Goal: Check status: Check status

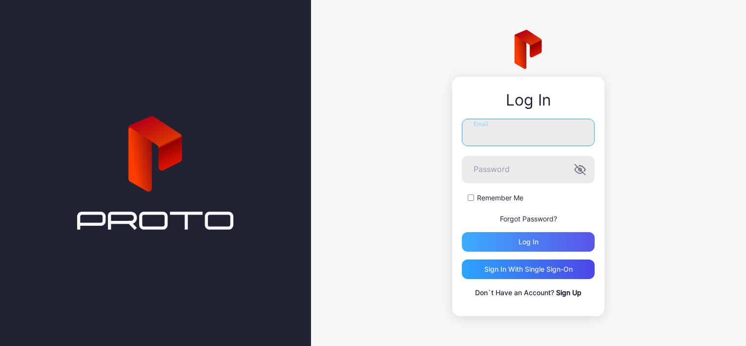
type input "**********"
click at [510, 242] on div "Log in" at bounding box center [528, 242] width 133 height 20
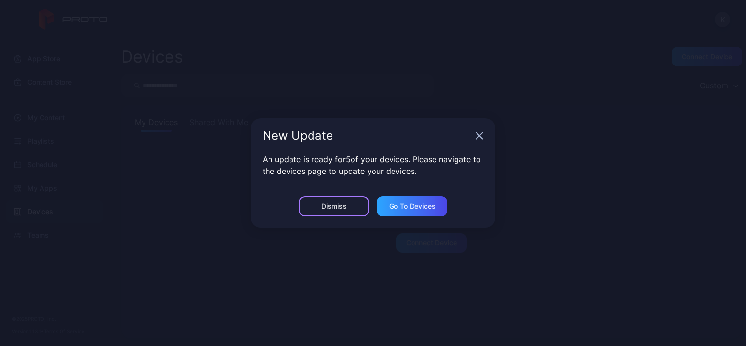
click at [340, 199] on div "Dismiss" at bounding box center [334, 206] width 70 height 20
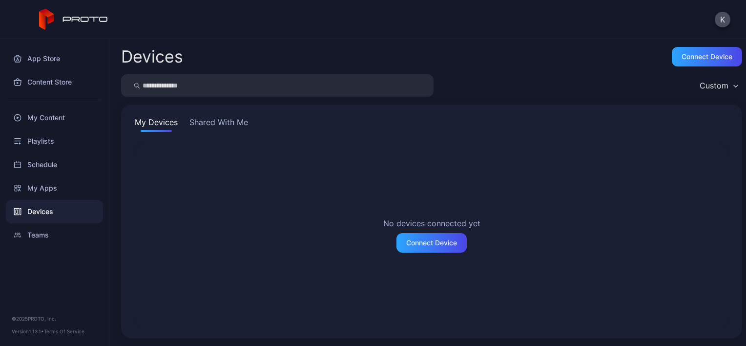
click at [216, 120] on button "Shared With Me" at bounding box center [218, 124] width 62 height 16
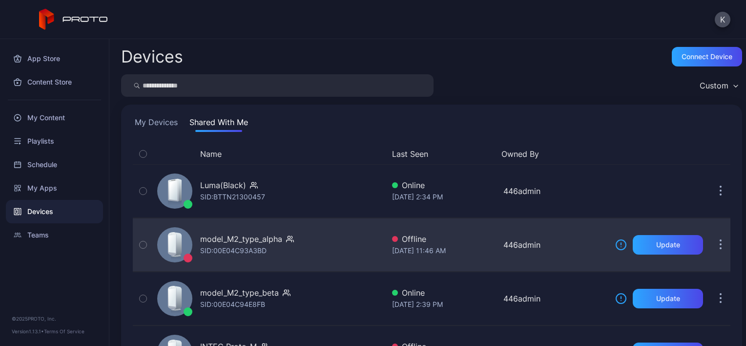
scroll to position [144, 0]
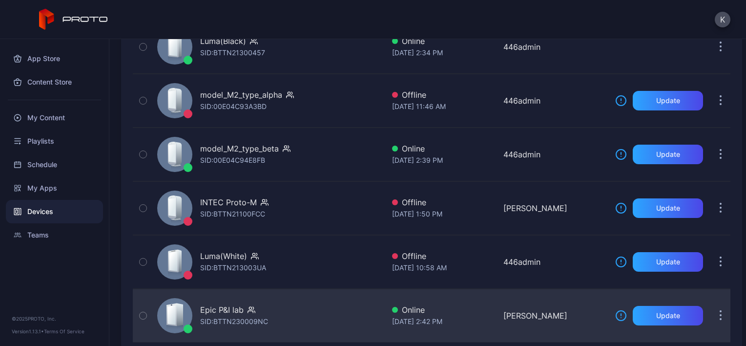
click at [230, 319] on div "SID: BTTN230009NC" at bounding box center [234, 321] width 68 height 12
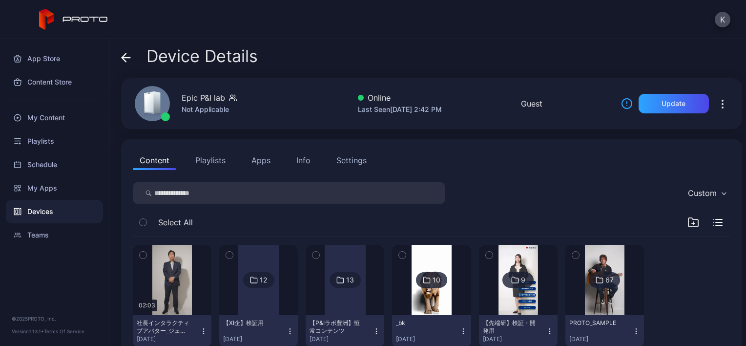
scroll to position [28, 0]
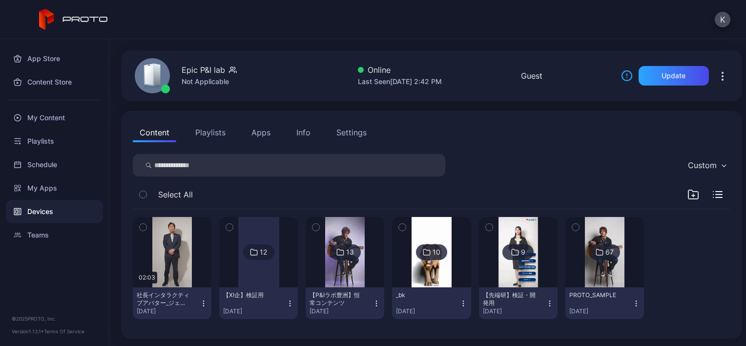
click at [341, 256] on div "13" at bounding box center [345, 252] width 31 height 16
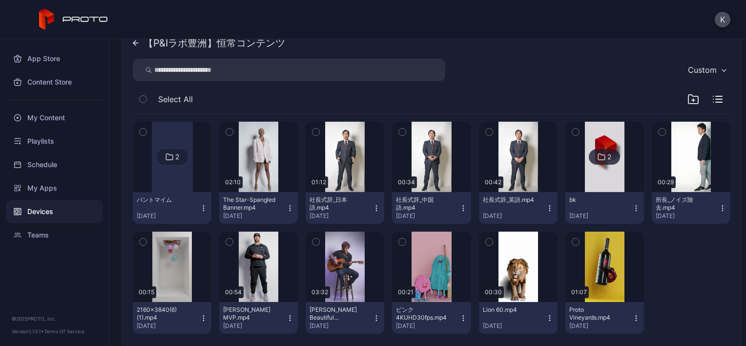
scroll to position [149, 0]
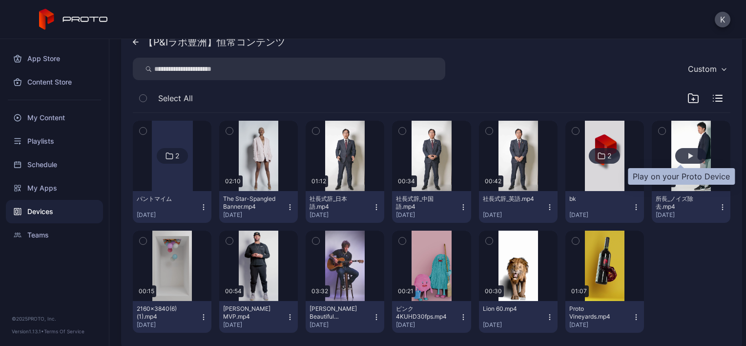
click at [688, 154] on div "button" at bounding box center [690, 156] width 5 height 6
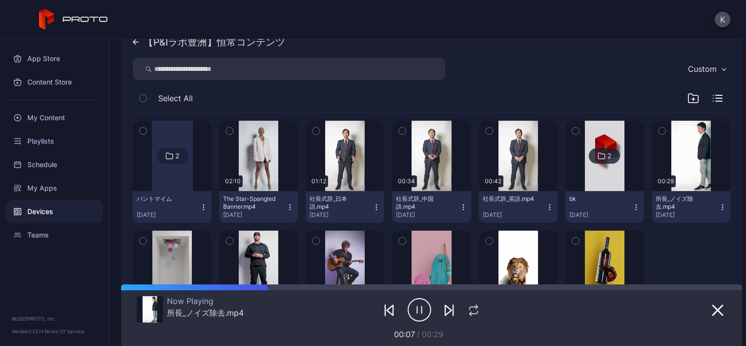
click at [421, 306] on icon "button" at bounding box center [419, 309] width 23 height 24
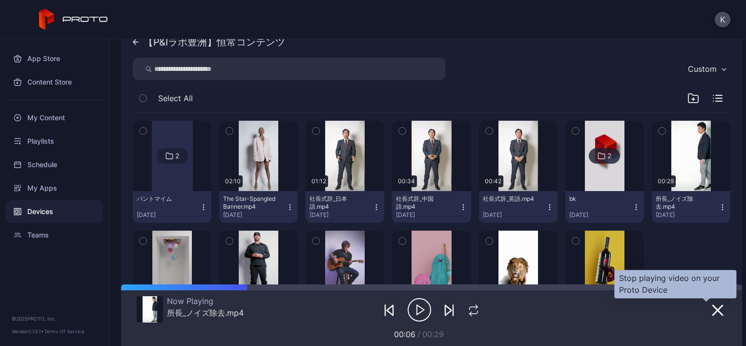
click at [709, 309] on button "button" at bounding box center [718, 310] width 18 height 14
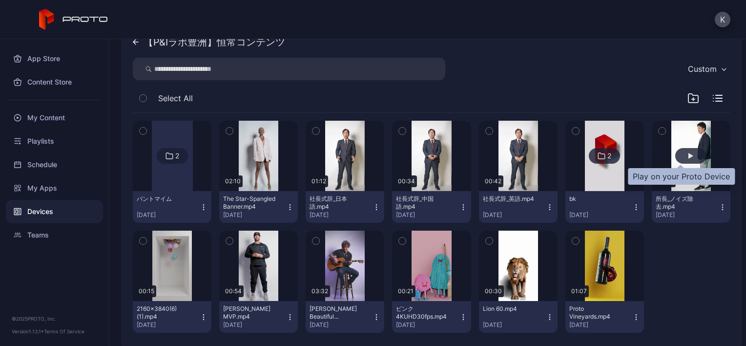
click at [682, 151] on div "button" at bounding box center [690, 156] width 31 height 16
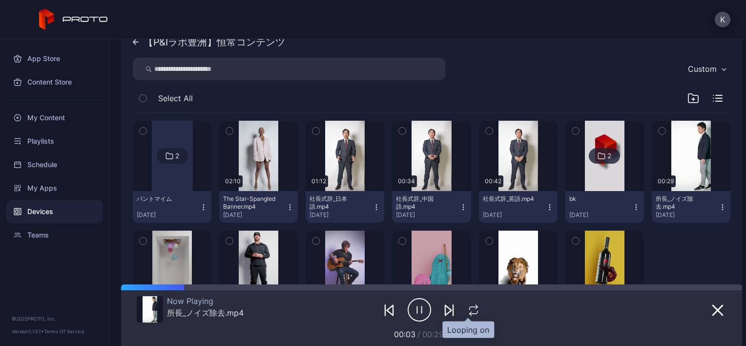
click at [467, 312] on icon "button" at bounding box center [473, 310] width 13 height 12
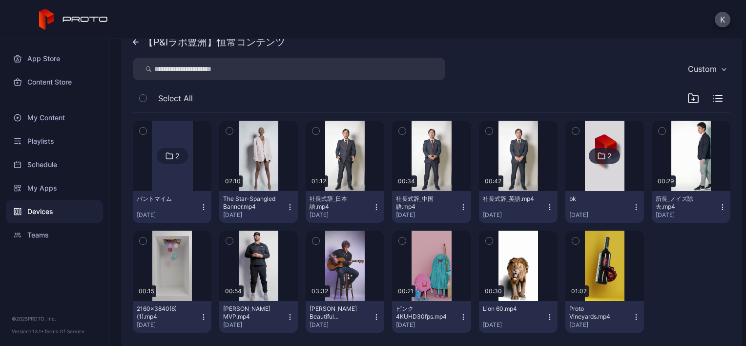
click at [138, 41] on icon at bounding box center [136, 42] width 6 height 6
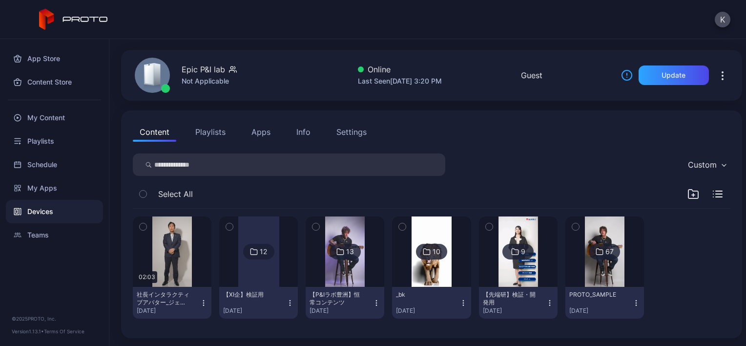
scroll to position [28, 0]
click at [346, 249] on div "13" at bounding box center [350, 252] width 8 height 9
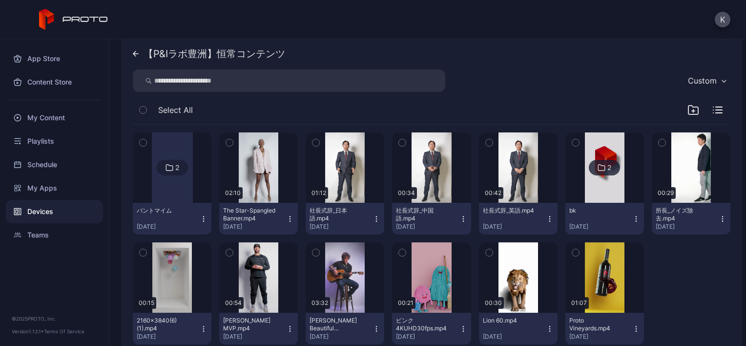
scroll to position [139, 0]
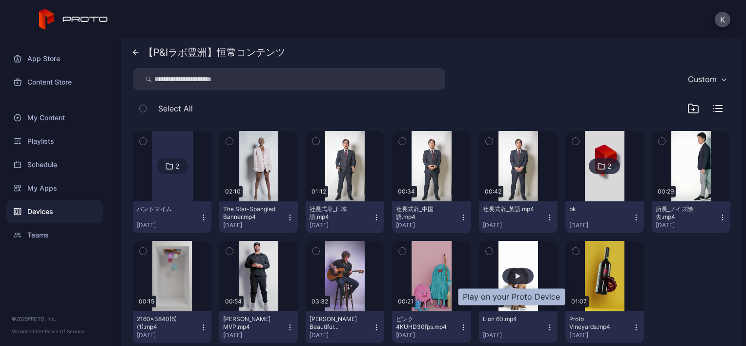
click at [510, 271] on div "button" at bounding box center [517, 276] width 31 height 16
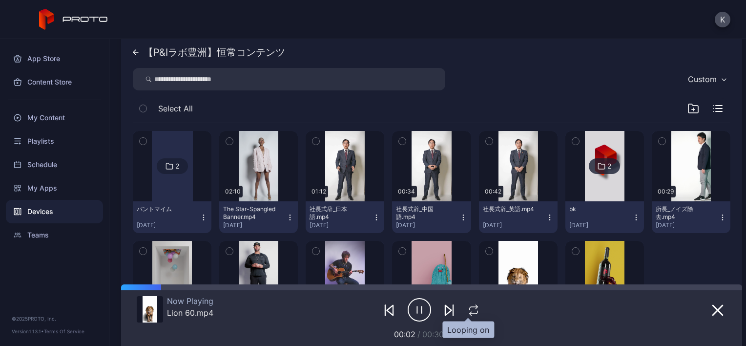
click at [469, 312] on icon "button" at bounding box center [473, 310] width 13 height 12
click at [469, 312] on icon "button" at bounding box center [474, 310] width 16 height 12
click at [469, 312] on icon "button" at bounding box center [473, 310] width 13 height 12
click at [666, 254] on div at bounding box center [691, 292] width 79 height 102
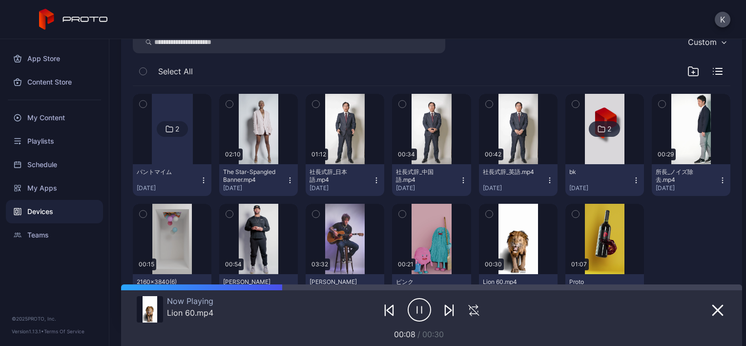
scroll to position [177, 0]
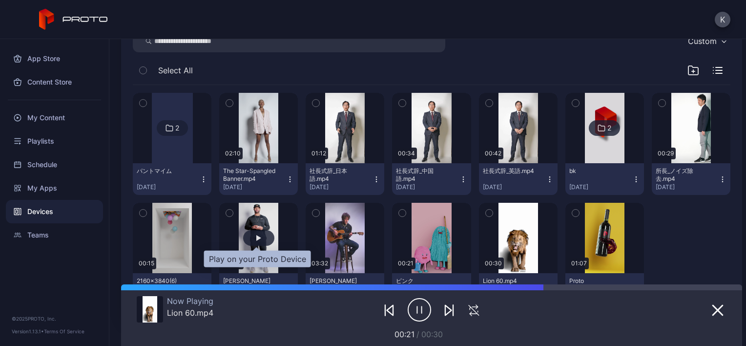
click at [254, 234] on div "button" at bounding box center [258, 238] width 31 height 16
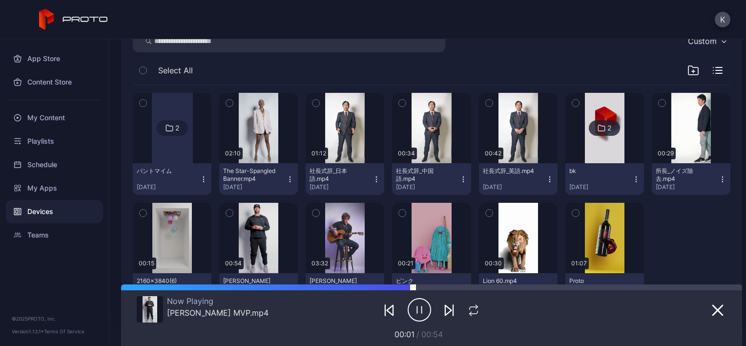
click at [416, 288] on div at bounding box center [577, 287] width 329 height 6
click at [426, 288] on div at bounding box center [424, 287] width 6 height 6
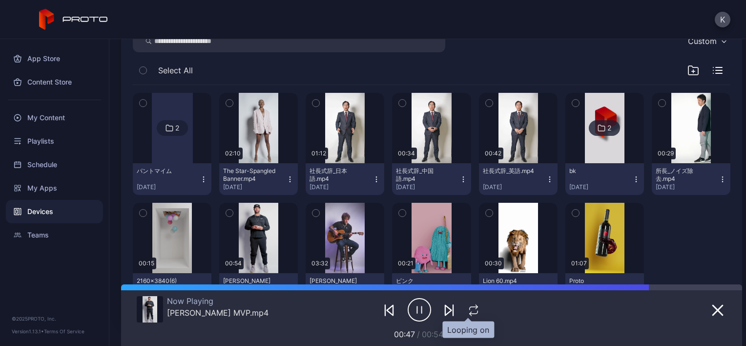
click at [473, 311] on icon "button" at bounding box center [473, 310] width 13 height 12
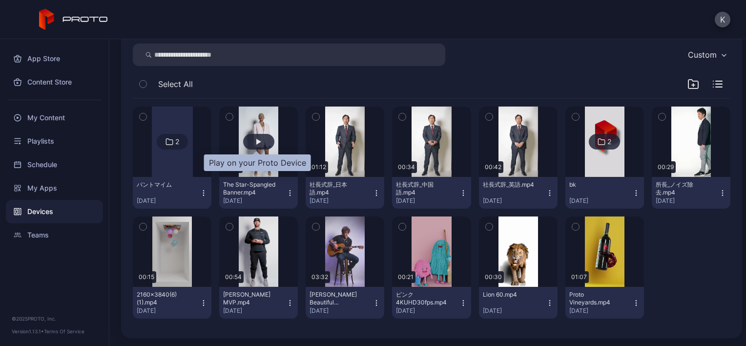
click at [256, 137] on div "button" at bounding box center [258, 142] width 31 height 16
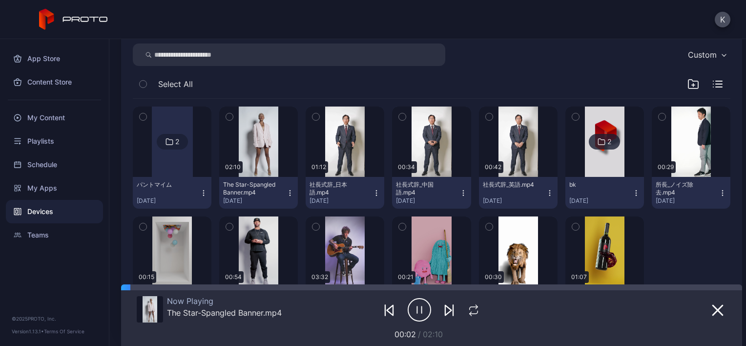
scroll to position [225, 0]
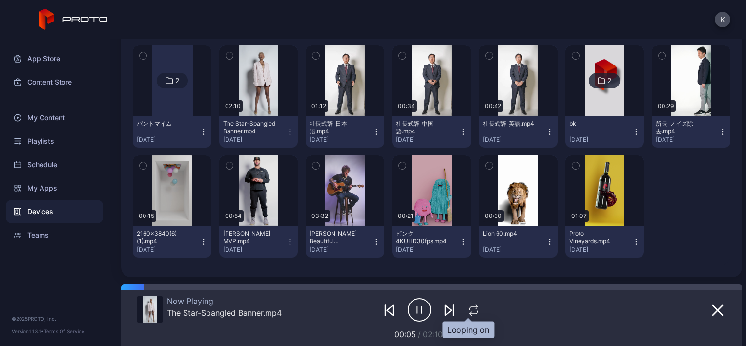
click at [469, 312] on icon "button" at bounding box center [473, 310] width 13 height 12
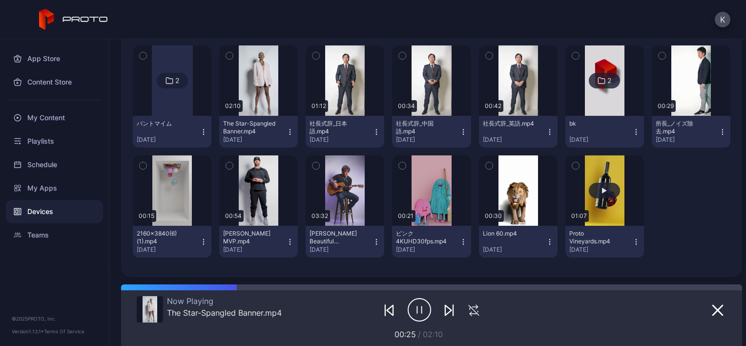
click at [594, 182] on button "button" at bounding box center [604, 190] width 79 height 70
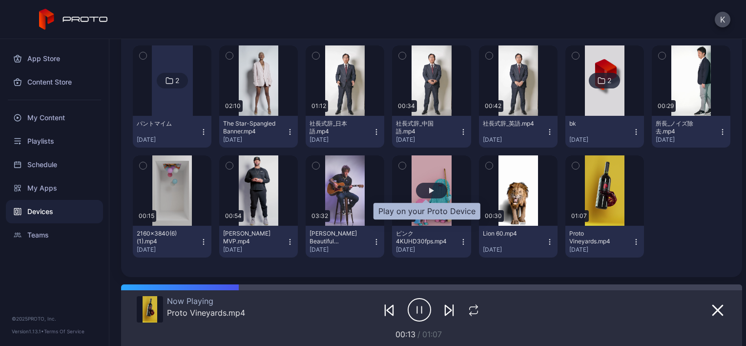
click at [429, 189] on div "button" at bounding box center [431, 190] width 5 height 6
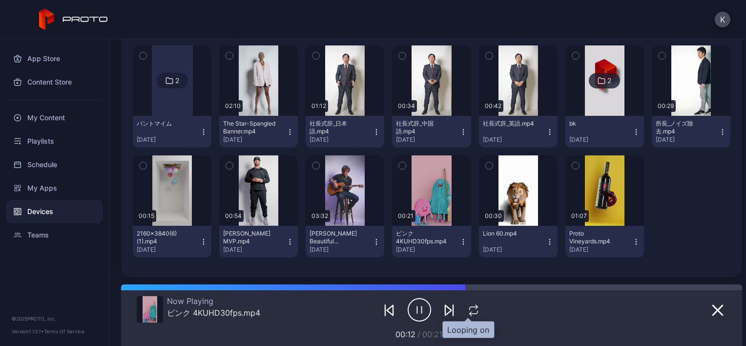
click at [471, 312] on icon "button" at bounding box center [474, 312] width 8 height 3
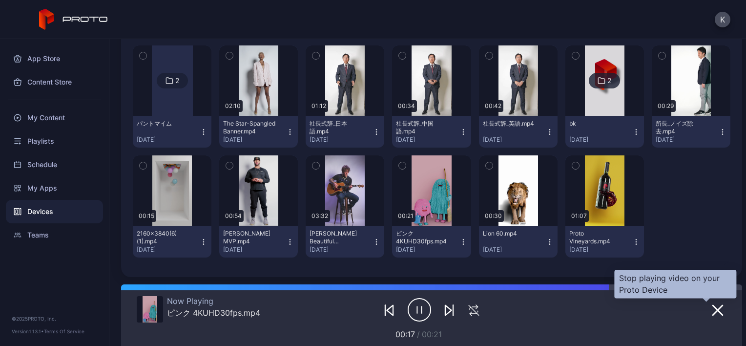
click at [712, 305] on icon "button" at bounding box center [718, 310] width 12 height 12
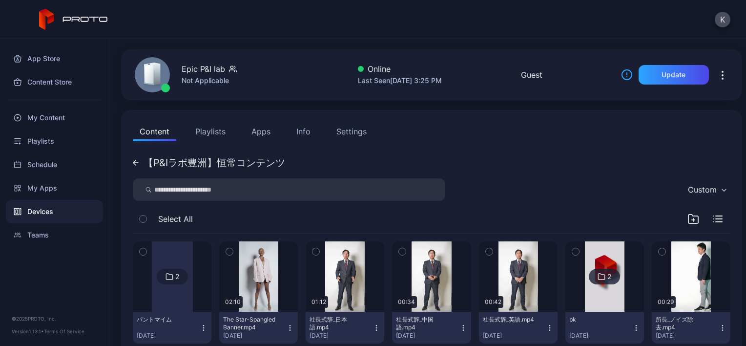
scroll to position [27, 0]
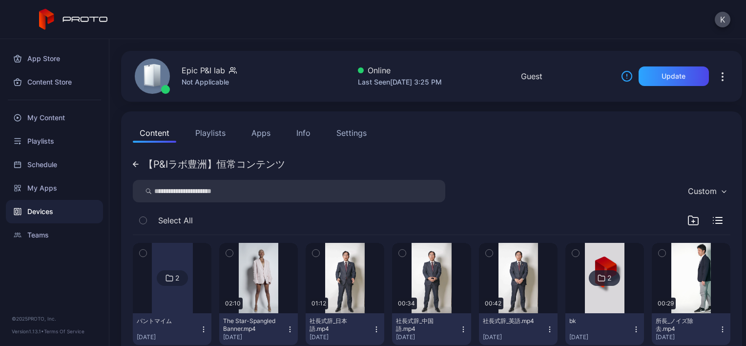
click at [260, 133] on button "Apps" at bounding box center [261, 133] width 33 height 20
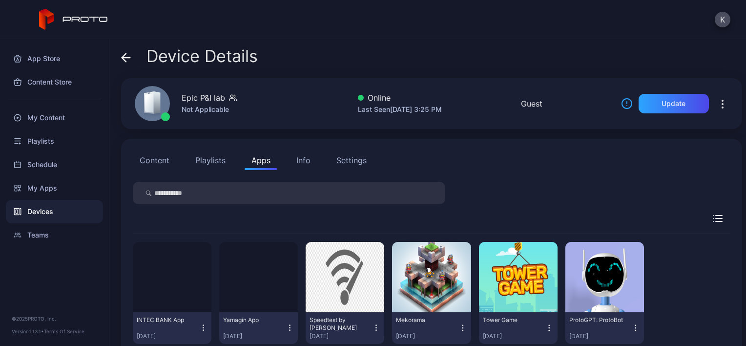
scroll to position [25, 0]
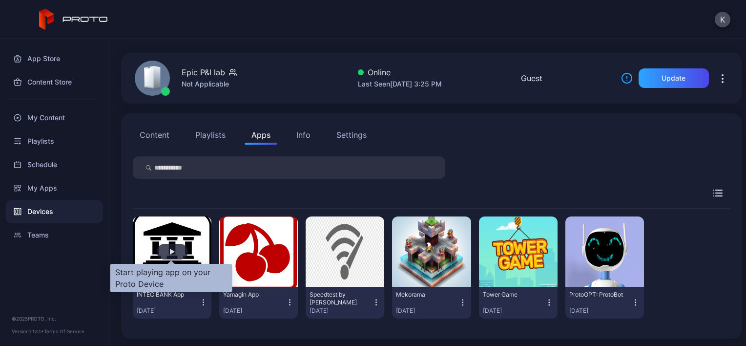
click at [174, 252] on div "button" at bounding box center [172, 252] width 31 height 16
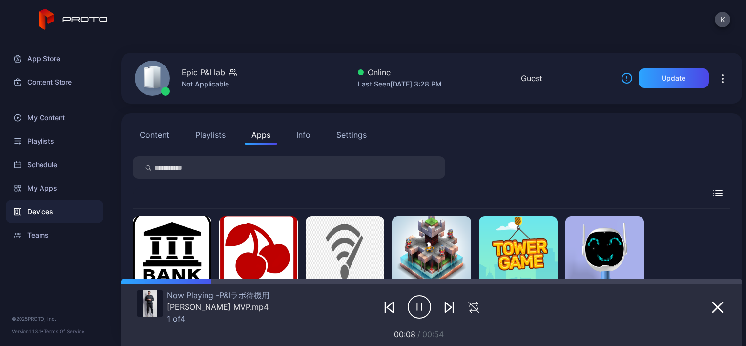
click at [65, 214] on div "Devices" at bounding box center [54, 211] width 97 height 23
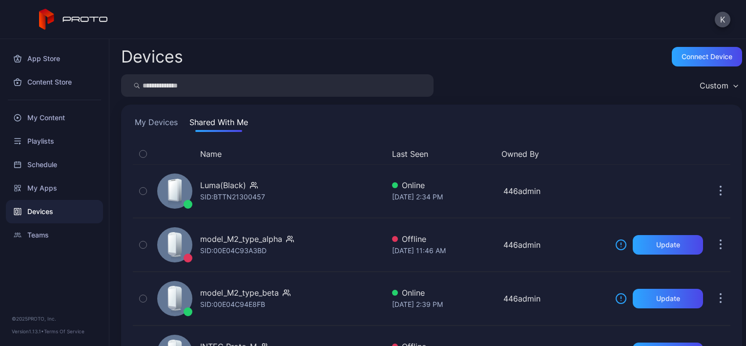
scroll to position [144, 0]
